Goal: Task Accomplishment & Management: Complete application form

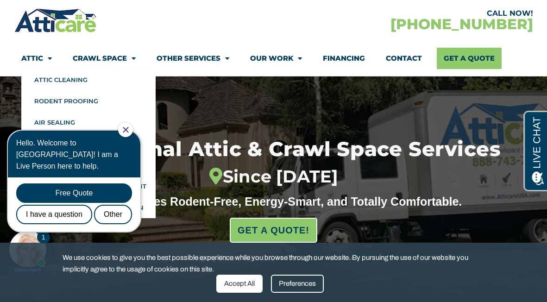
scroll to position [57, 0]
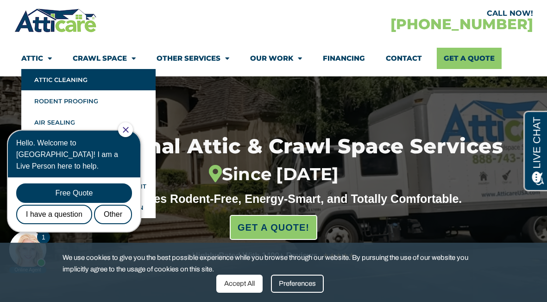
click at [44, 75] on link "Attic Cleaning" at bounding box center [88, 79] width 134 height 21
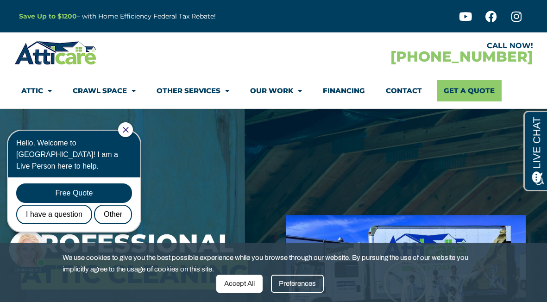
click at [239, 284] on div "Accept All" at bounding box center [239, 284] width 46 height 18
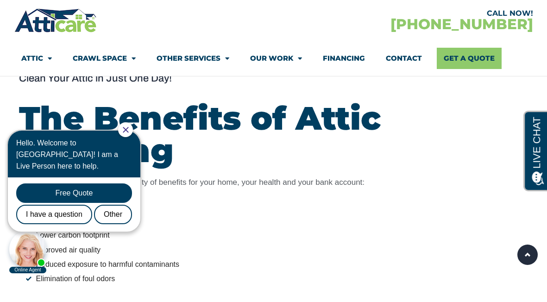
scroll to position [987, 0]
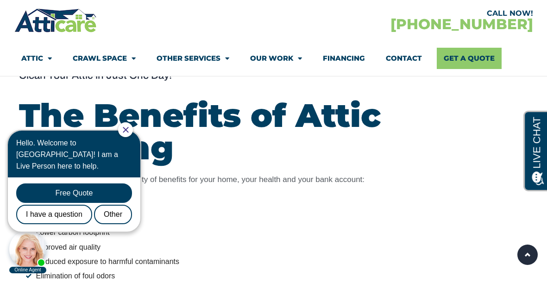
click at [128, 131] on div at bounding box center [125, 129] width 15 height 15
click at [129, 127] on icon "Close Chat" at bounding box center [126, 130] width 6 height 6
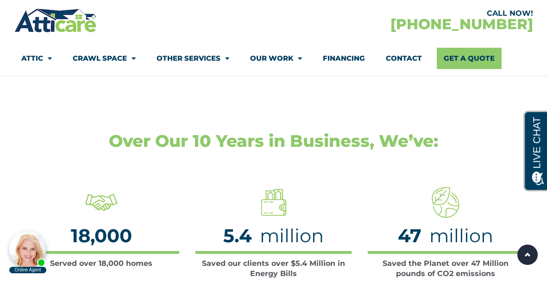
scroll to position [1287, 0]
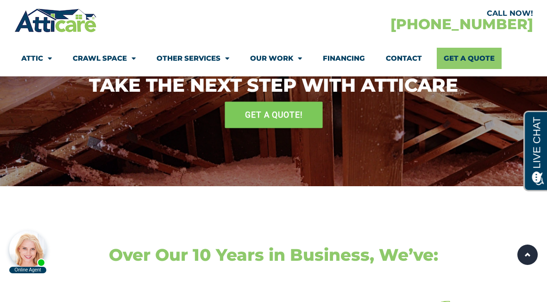
click at [254, 119] on span "GET A QUOTE!" at bounding box center [273, 115] width 57 height 16
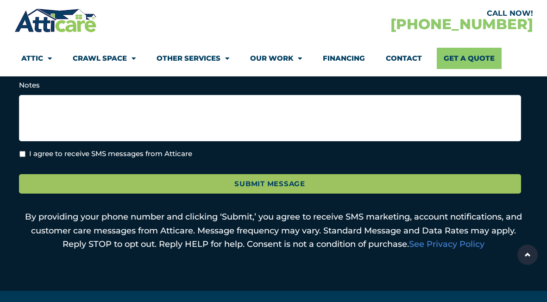
scroll to position [435, 0]
